Goal: Information Seeking & Learning: Check status

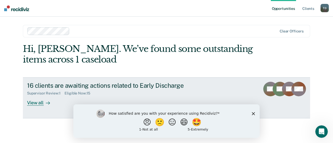
click at [36, 103] on div "View all" at bounding box center [41, 101] width 29 height 10
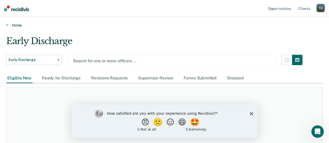
click at [16, 25] on link "Home" at bounding box center [164, 25] width 316 height 5
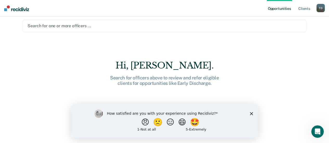
scroll to position [7, 0]
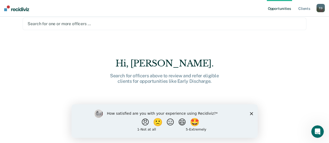
click at [252, 114] on polygon "Close survey" at bounding box center [251, 113] width 3 height 3
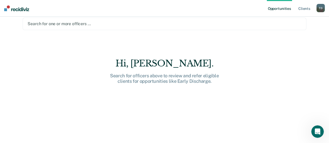
click at [68, 24] on div at bounding box center [165, 24] width 274 height 6
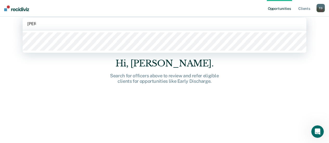
type input "tabith"
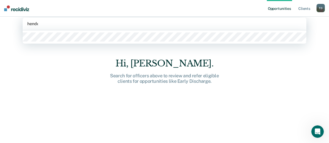
type input "hender"
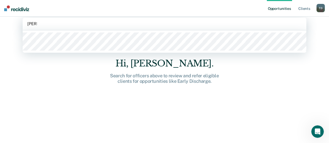
type input "bearle"
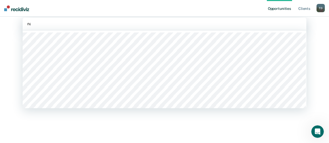
type input "nat"
